Goal: Information Seeking & Learning: Learn about a topic

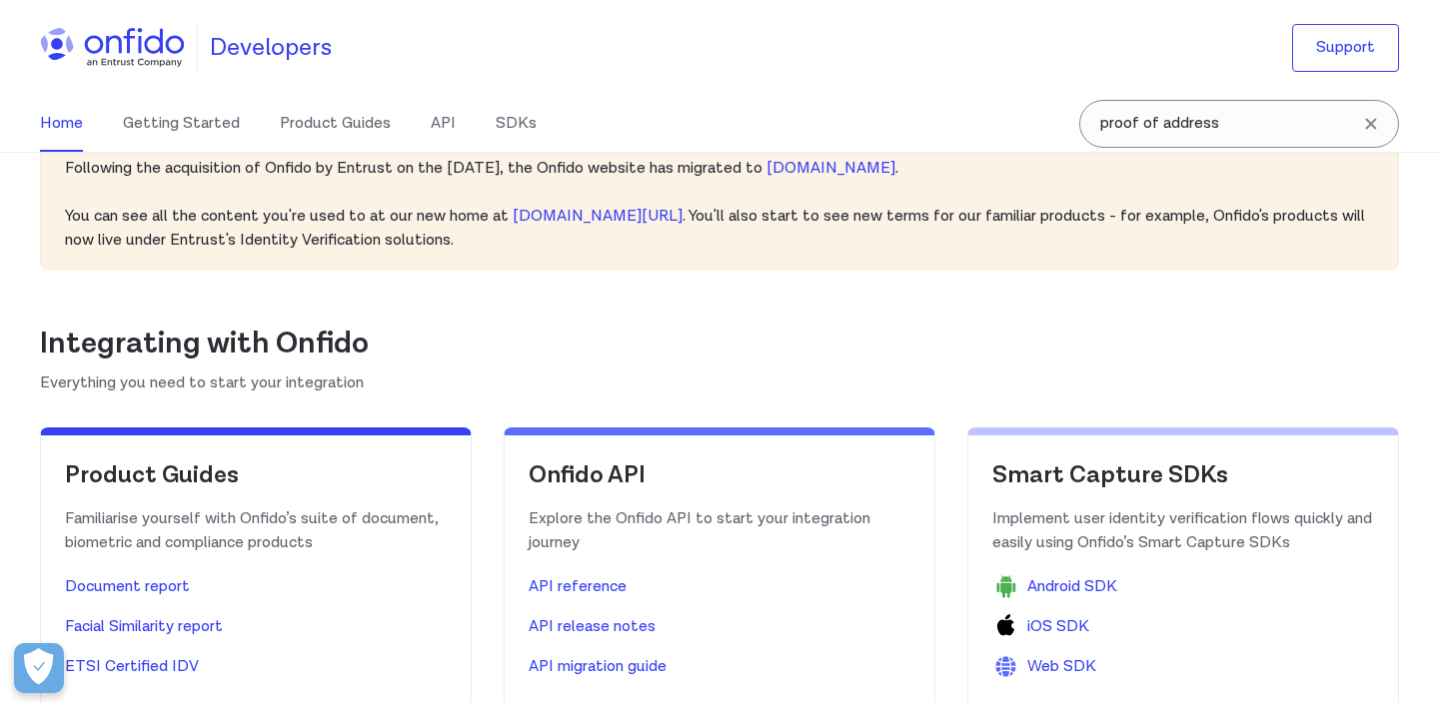
scroll to position [383, 0]
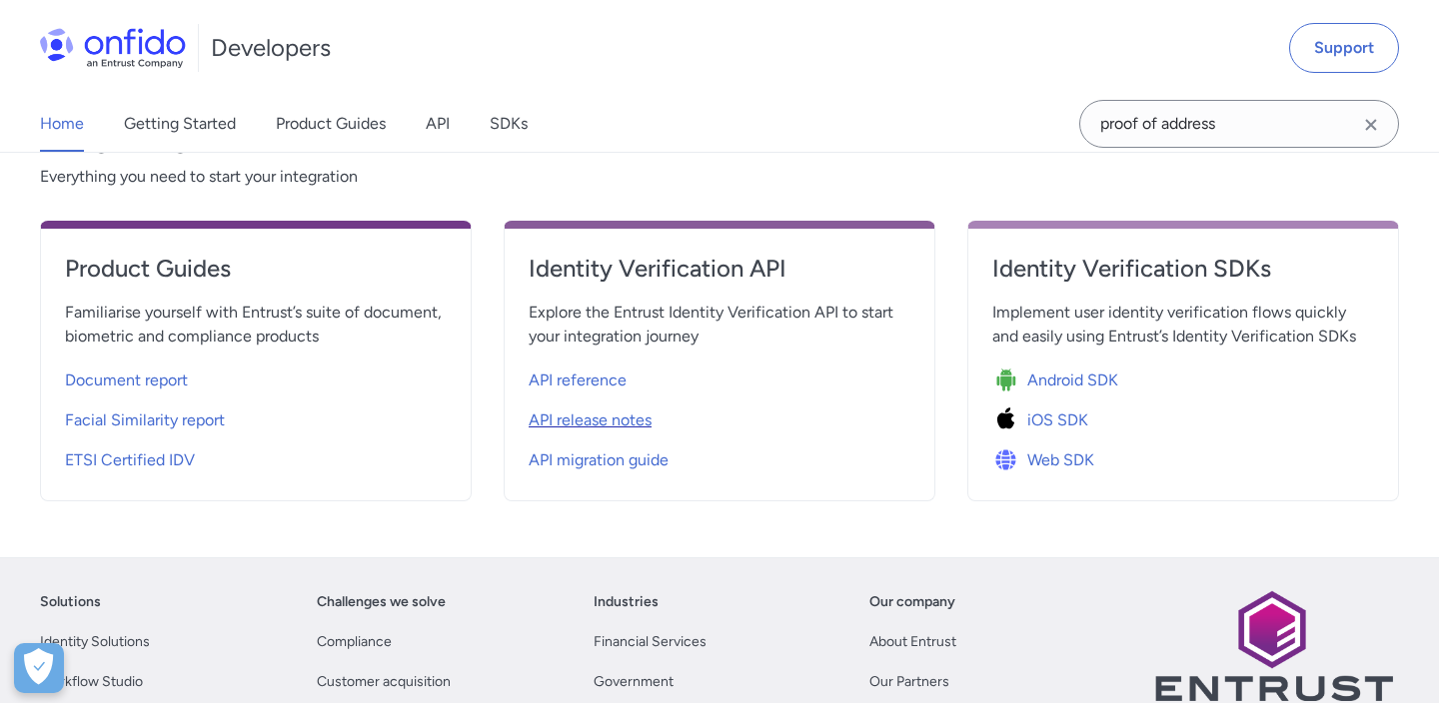
scroll to position [761, 0]
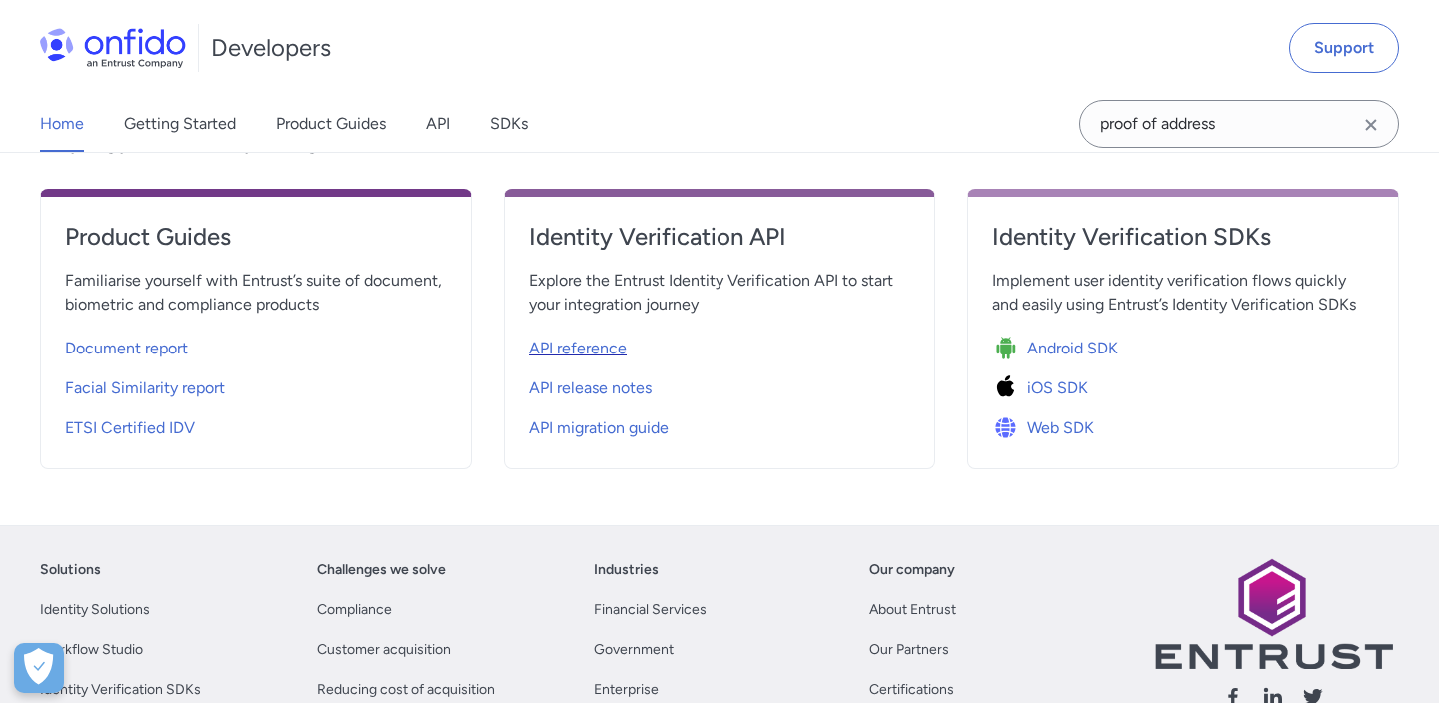
click at [593, 355] on span "API reference" at bounding box center [578, 349] width 98 height 24
select select "http"
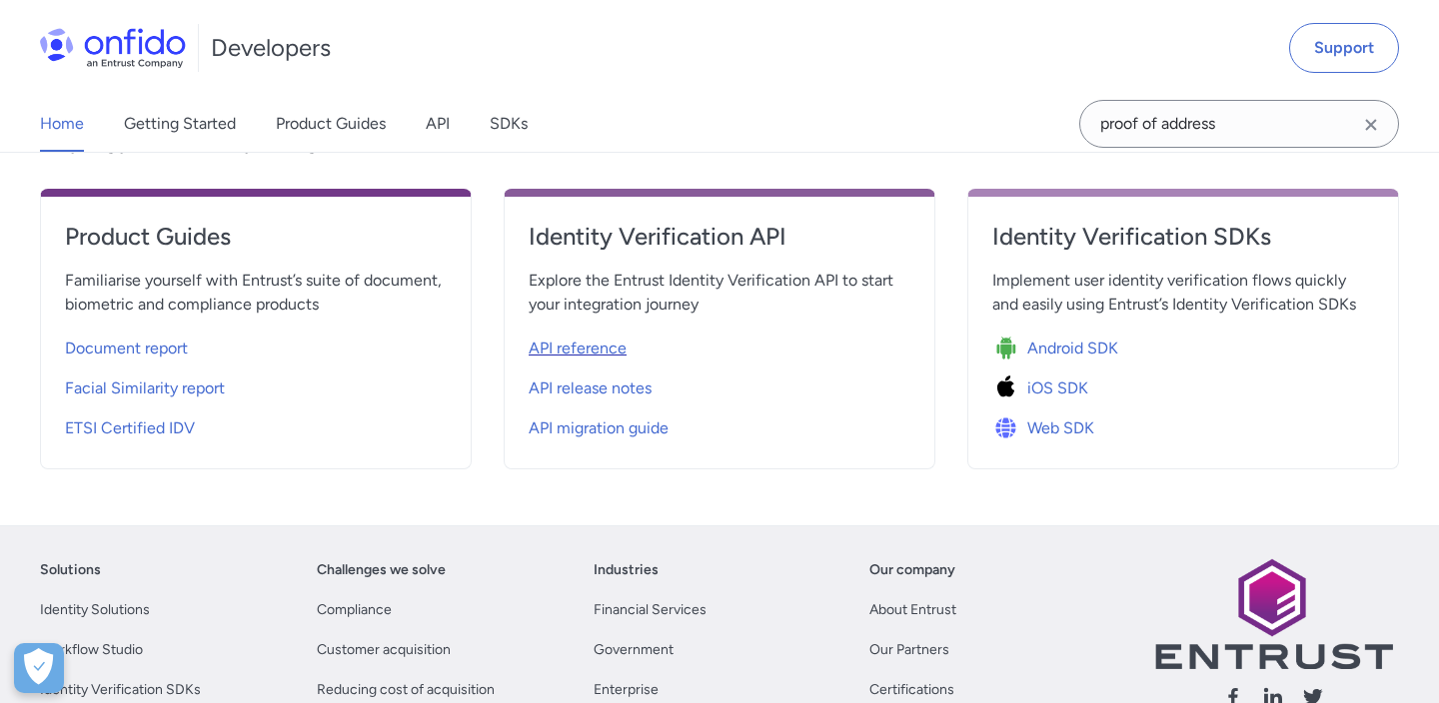
select select "http"
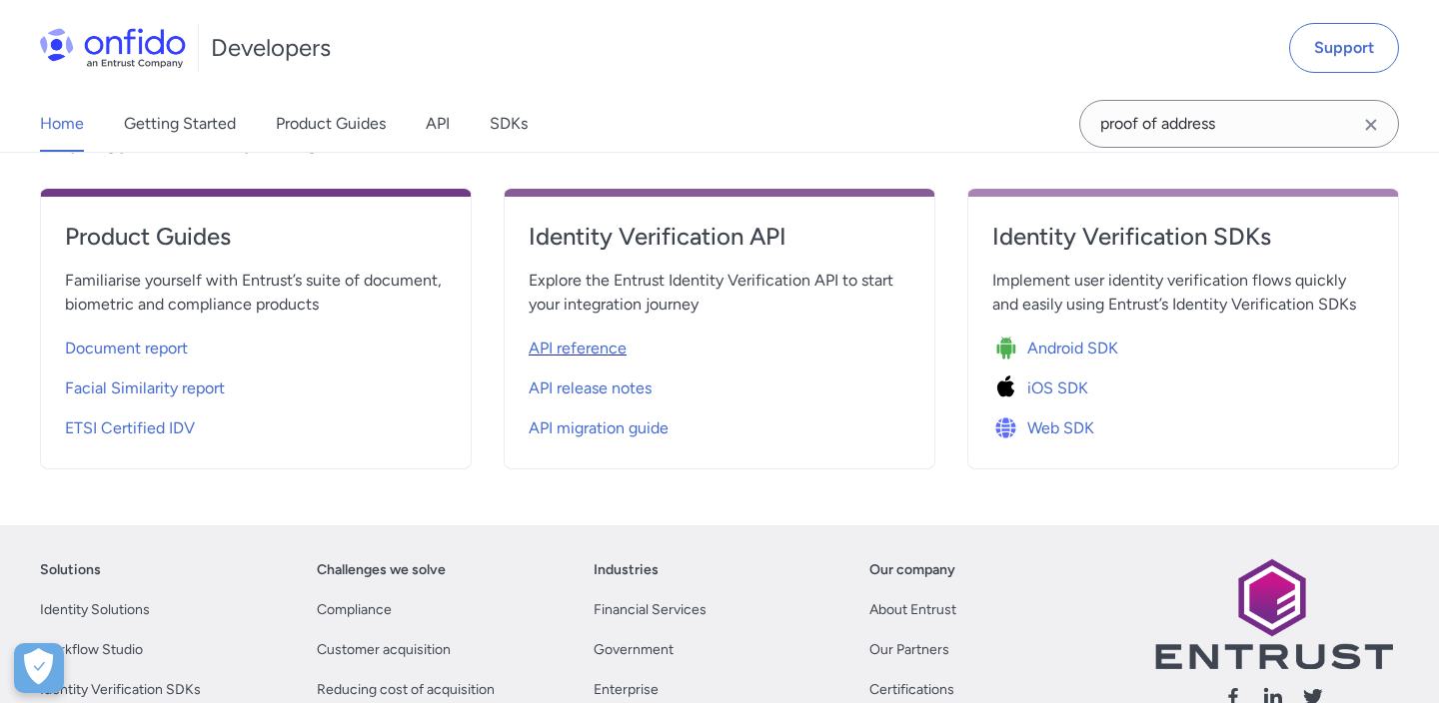
select select "http"
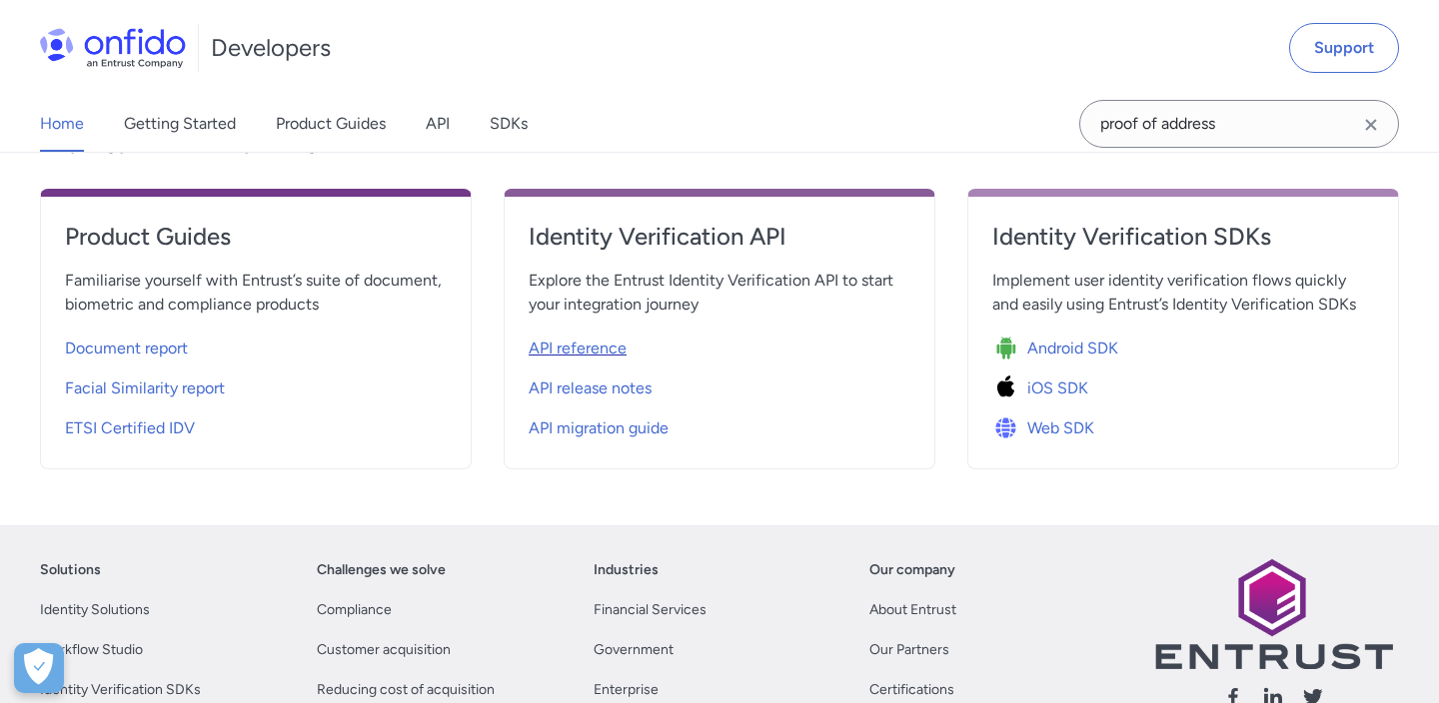
select select "http"
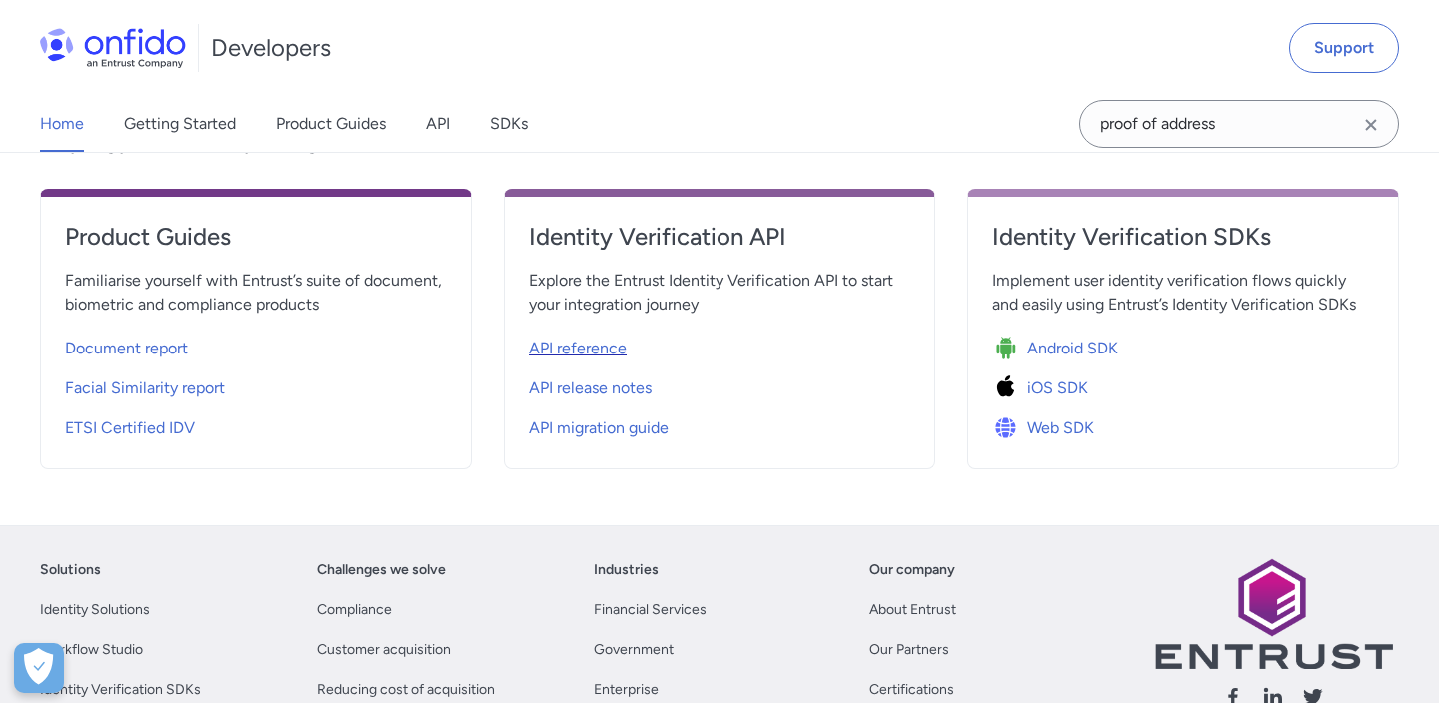
select select "http"
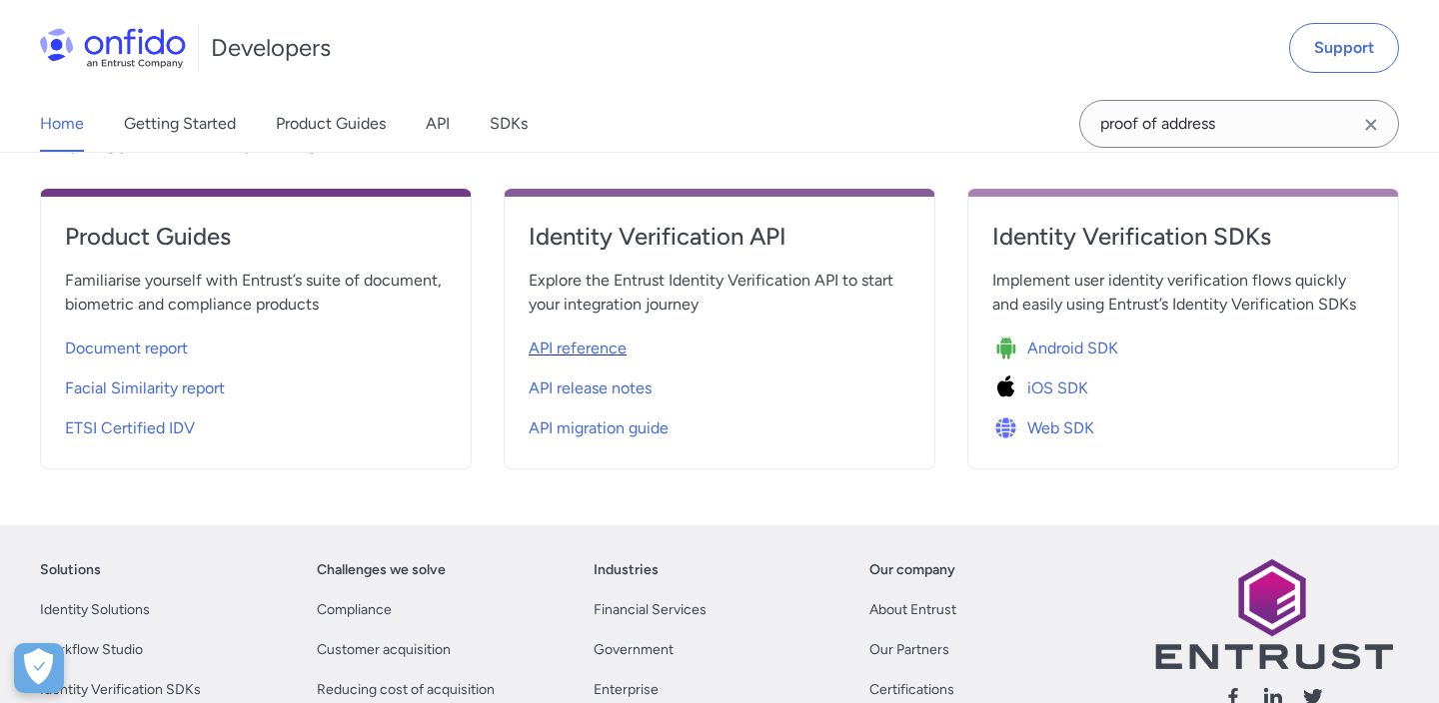
select select "http"
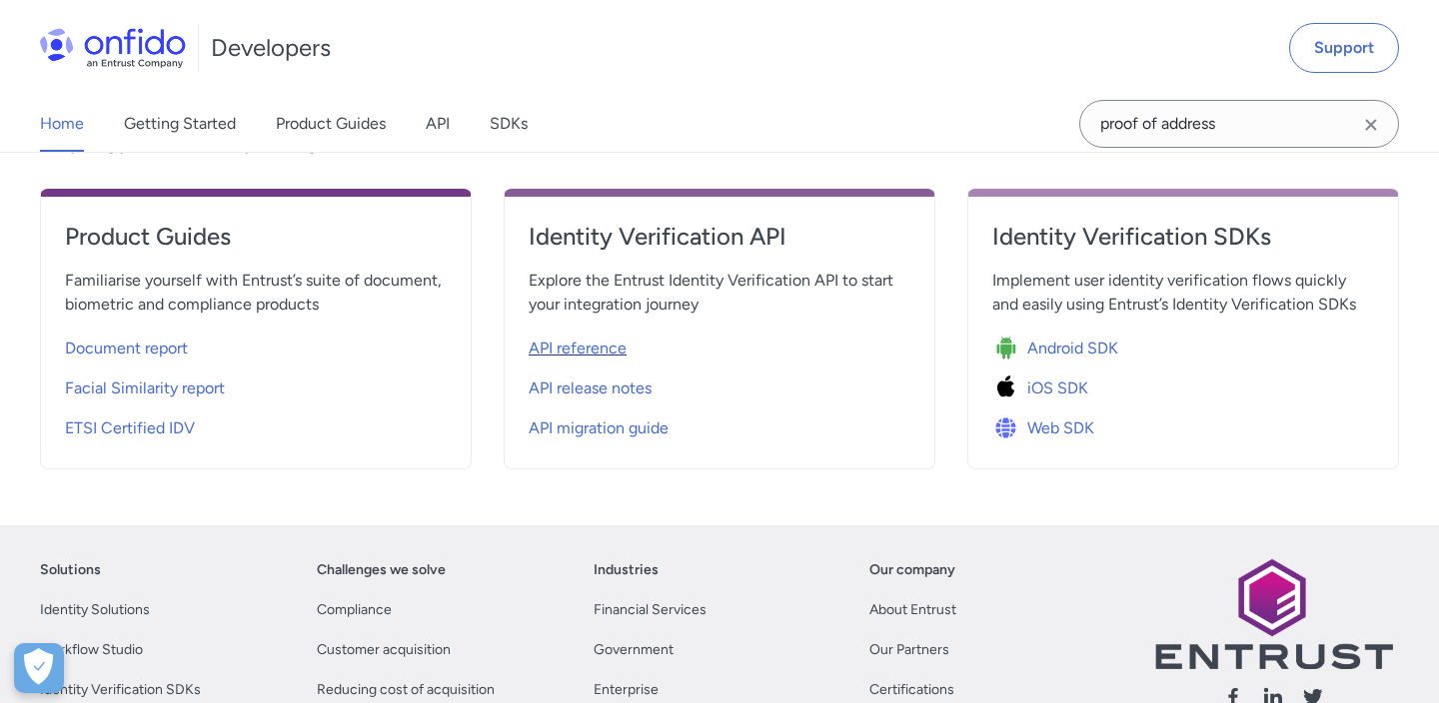
select select "http"
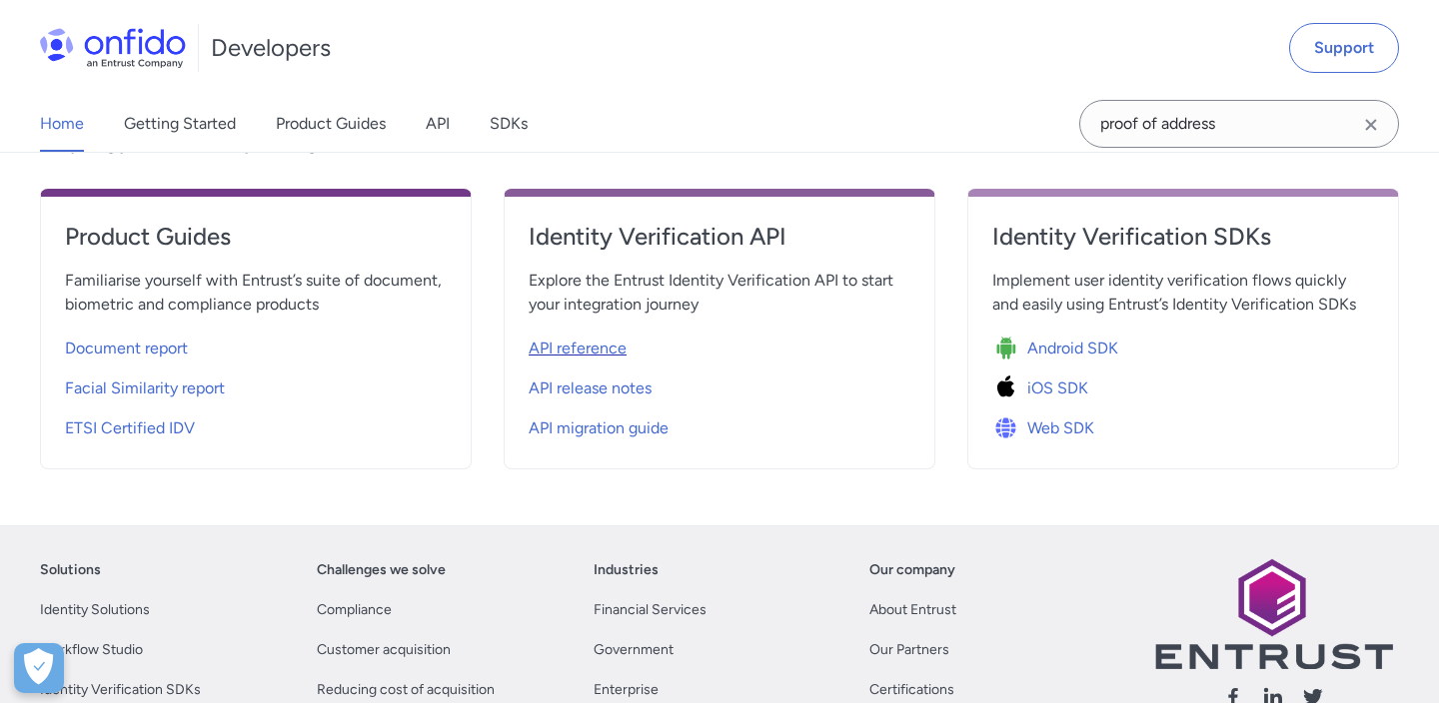
select select "http"
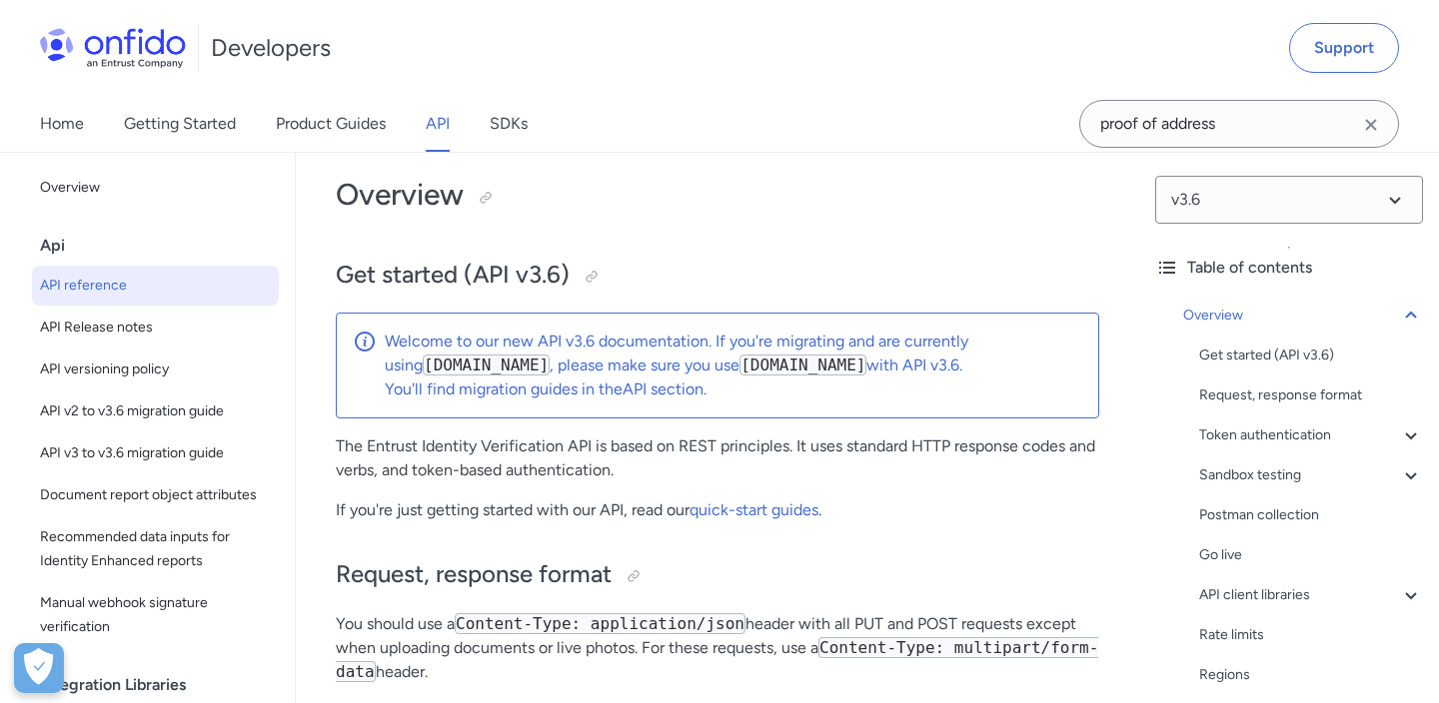
scroll to position [117, 0]
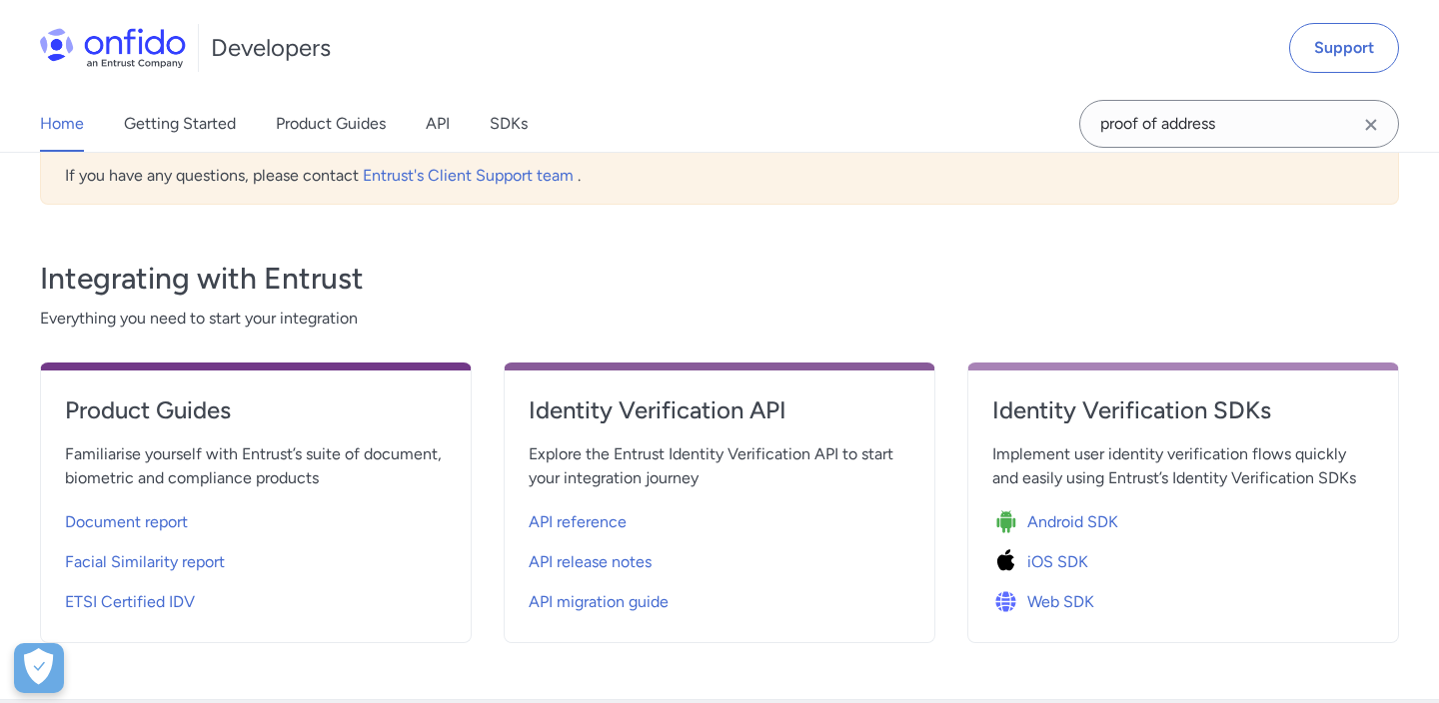
scroll to position [584, 0]
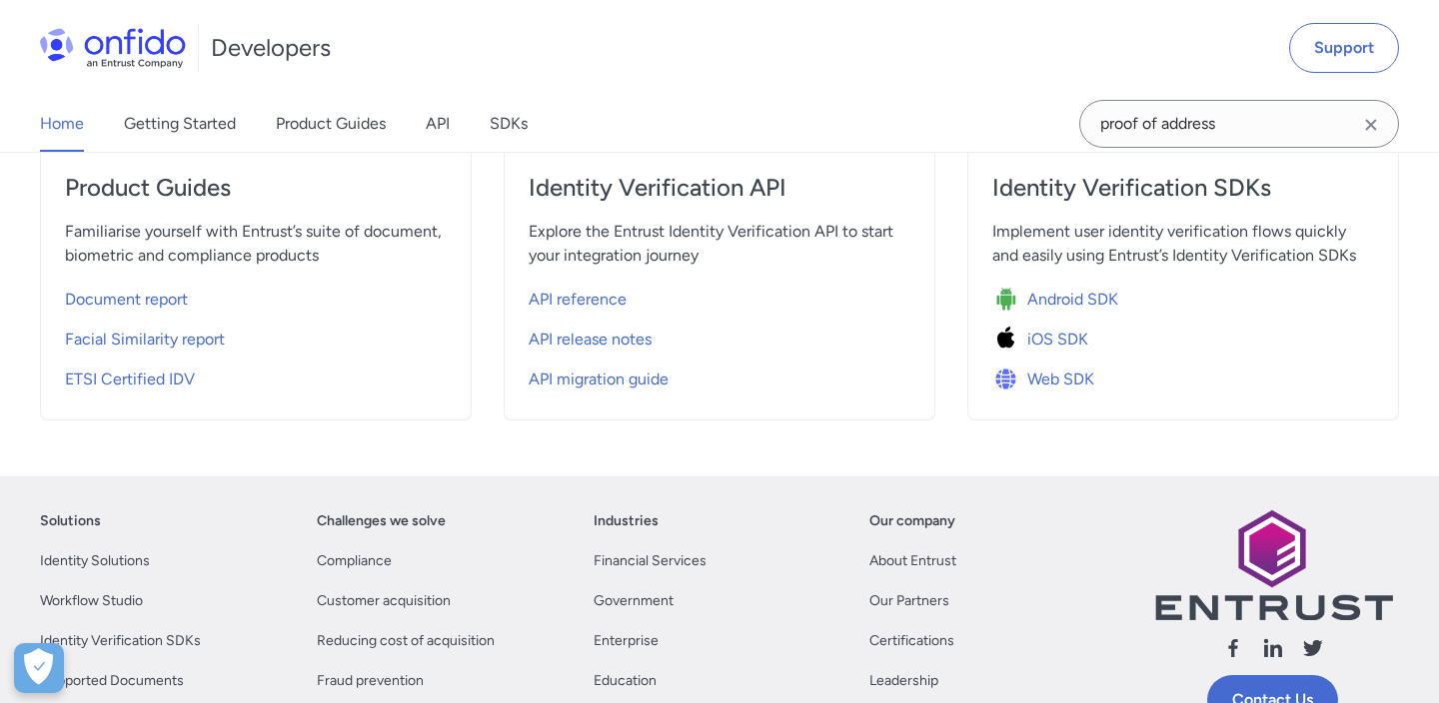
scroll to position [811, 0]
click at [160, 298] on span "Document report" at bounding box center [126, 299] width 123 height 24
